Goal: Browse casually

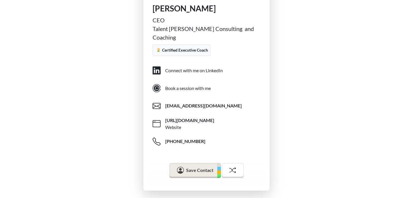
scroll to position [145, 0]
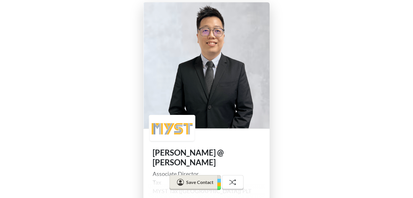
scroll to position [157, 0]
